Goal: Find specific page/section: Find specific page/section

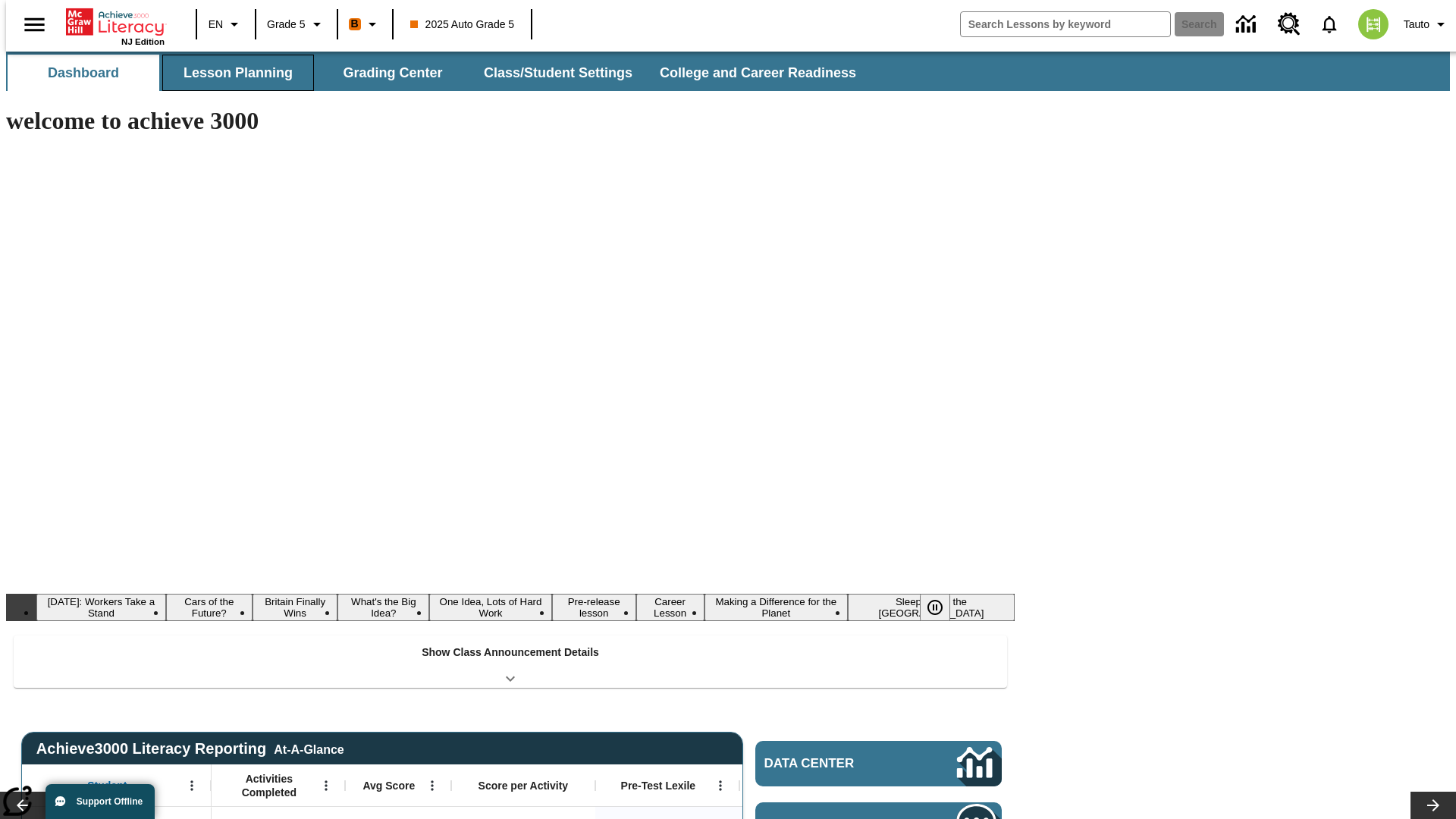
click at [232, 72] on button "Lesson Planning" at bounding box center [238, 72] width 151 height 37
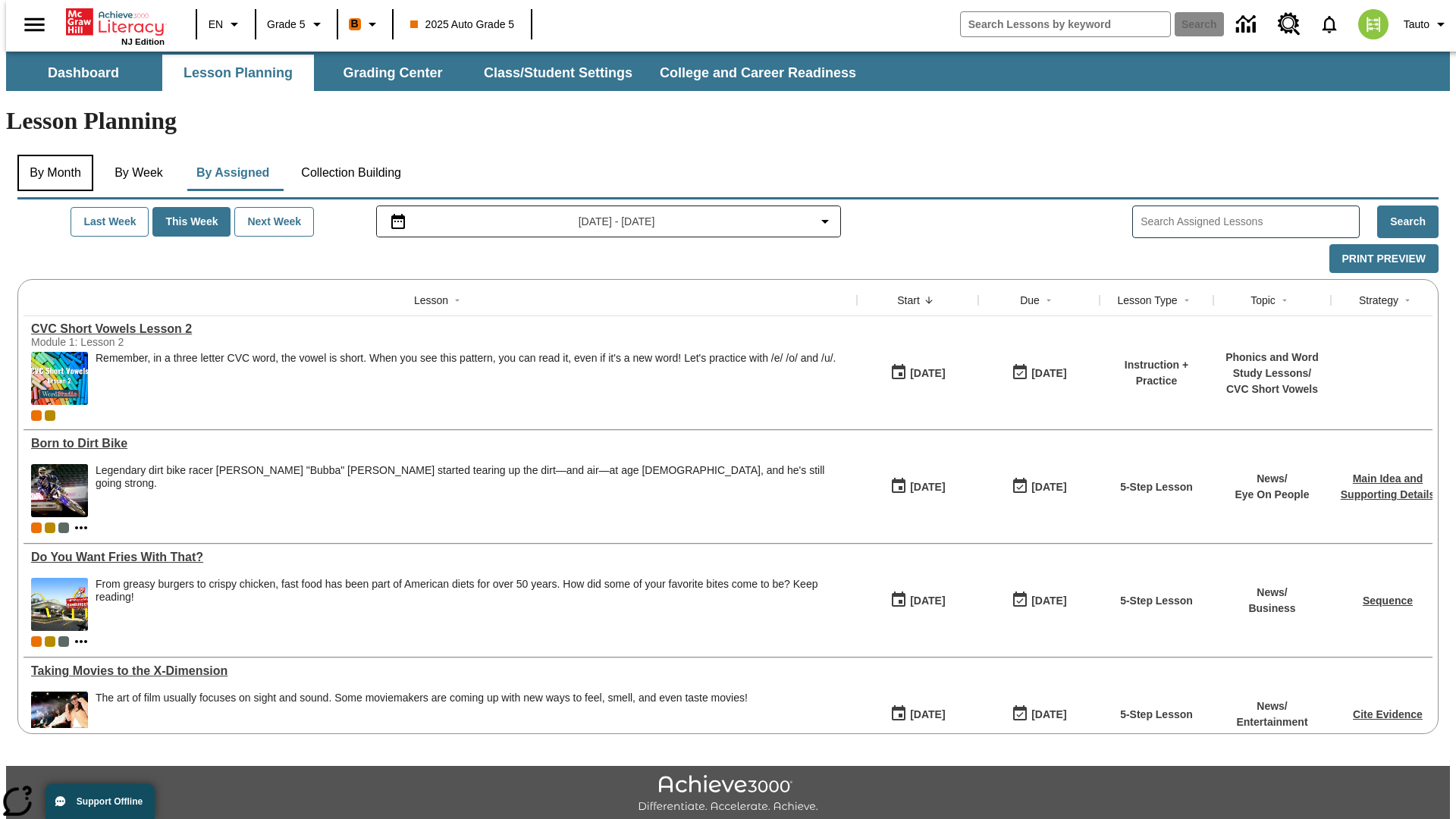
click at [50, 155] on button "By Month" at bounding box center [55, 173] width 76 height 37
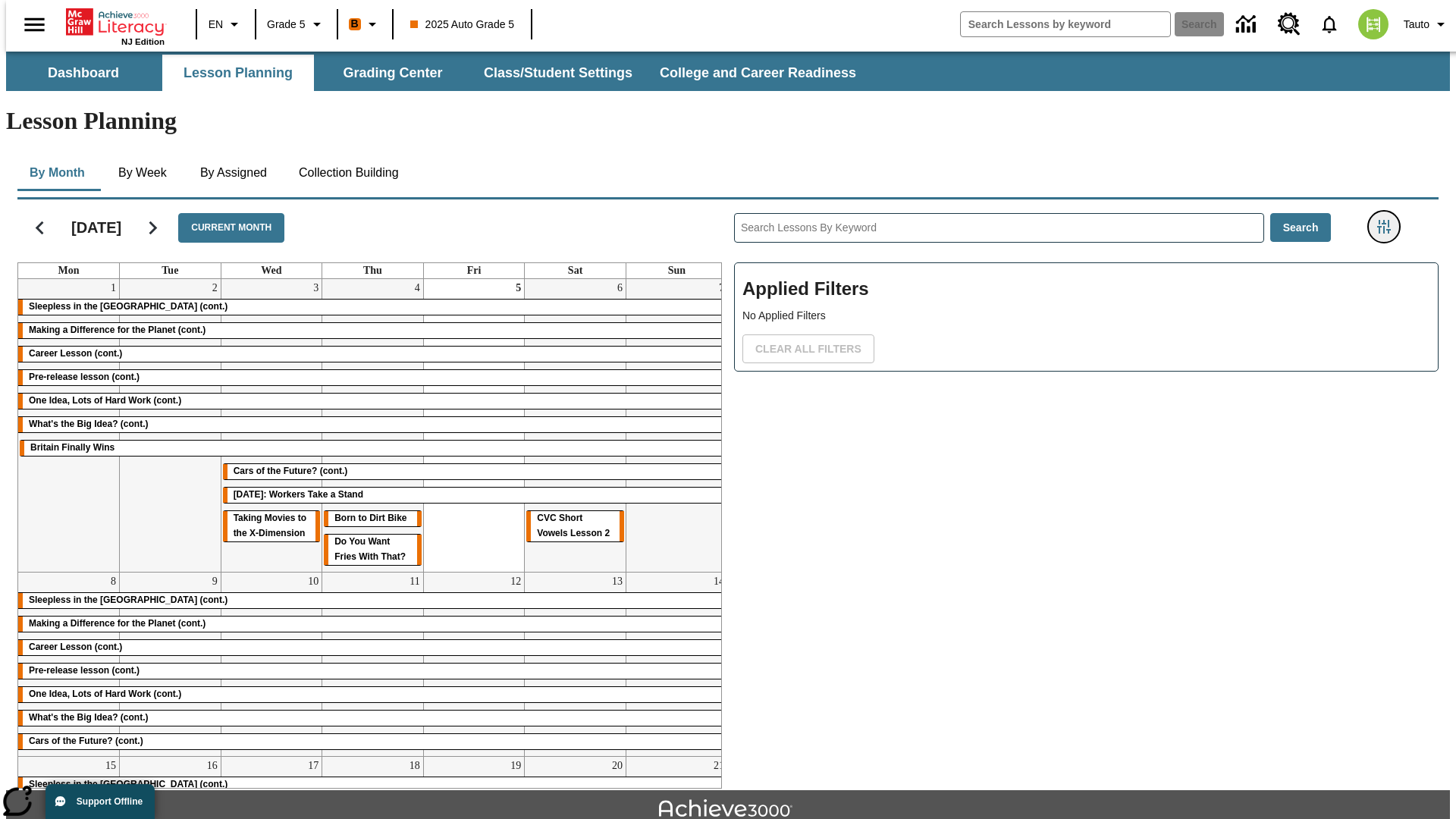
click at [1388, 220] on icon "Filters Side menu" at bounding box center [1384, 226] width 14 height 14
